Goal: Task Accomplishment & Management: Use online tool/utility

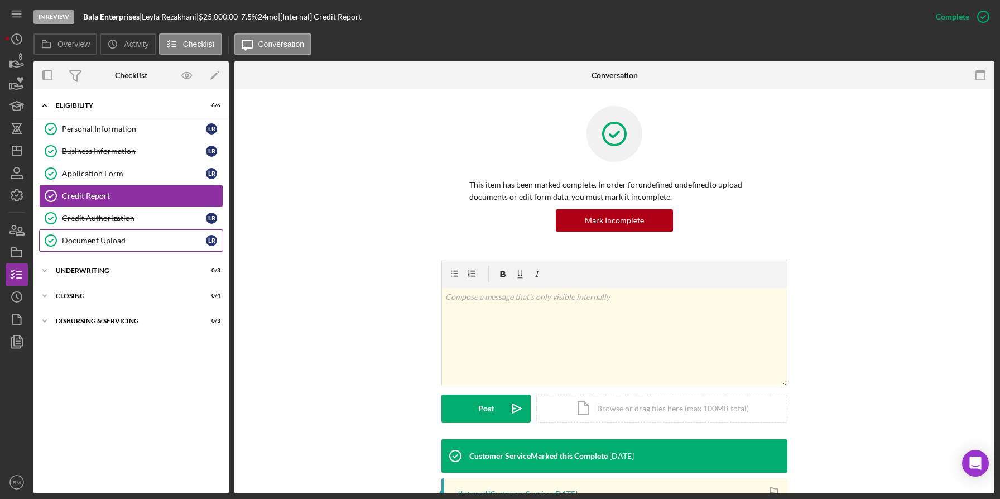
click at [102, 239] on div "Document Upload" at bounding box center [134, 240] width 144 height 9
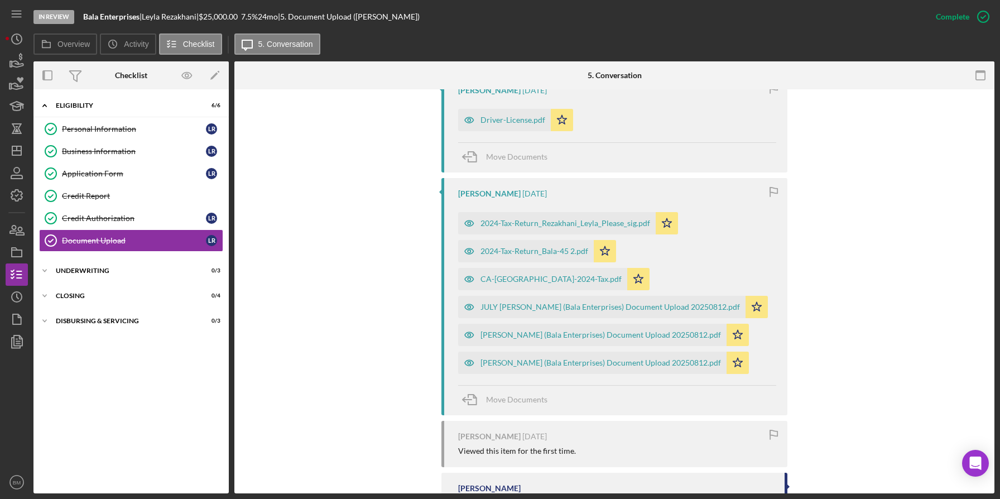
scroll to position [567, 0]
click at [622, 276] on div "CA-[GEOGRAPHIC_DATA]-2024-Tax.pdf" at bounding box center [551, 280] width 141 height 9
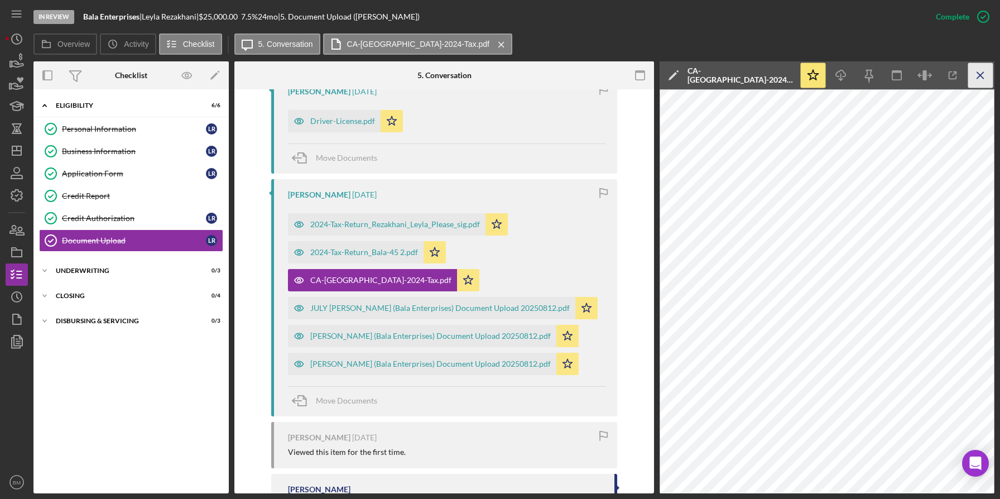
click at [983, 75] on icon "Icon/Menu Close" at bounding box center [981, 75] width 25 height 25
